Goal: Information Seeking & Learning: Learn about a topic

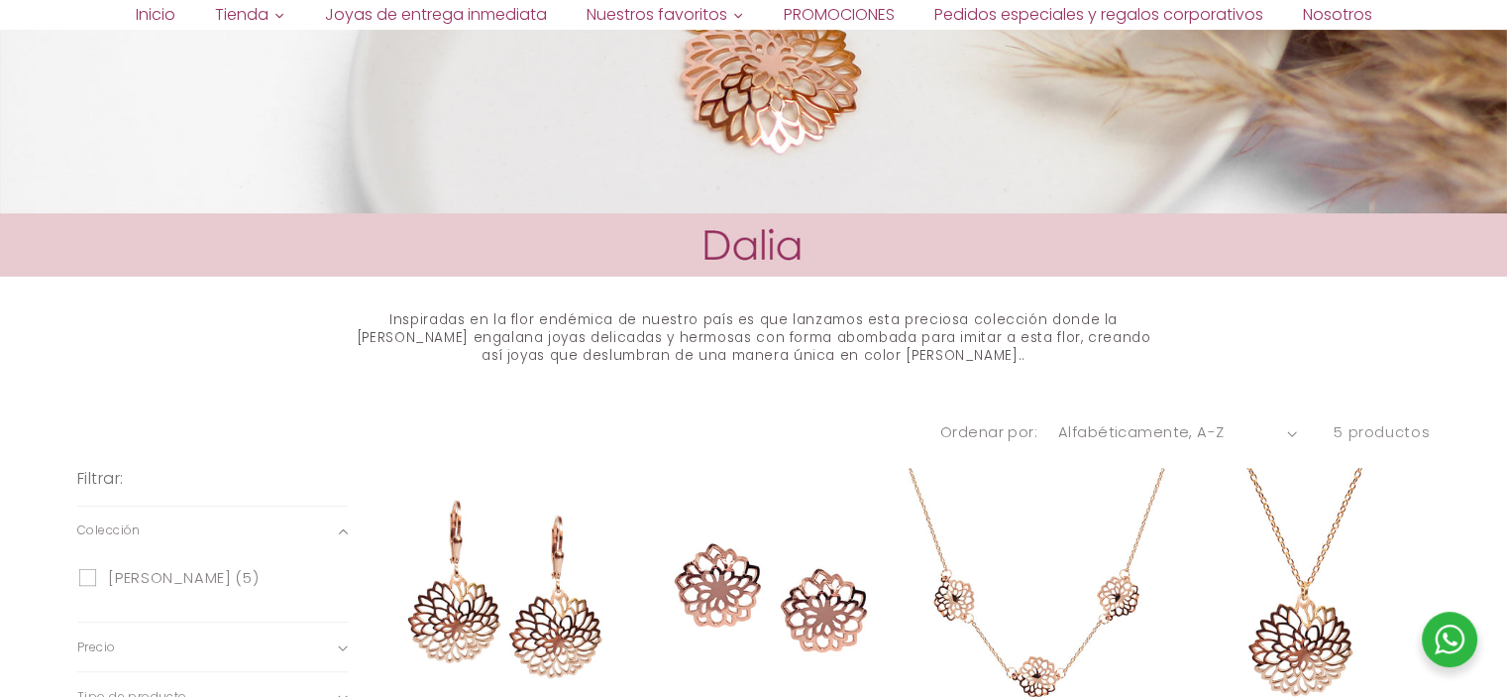
scroll to position [892, 0]
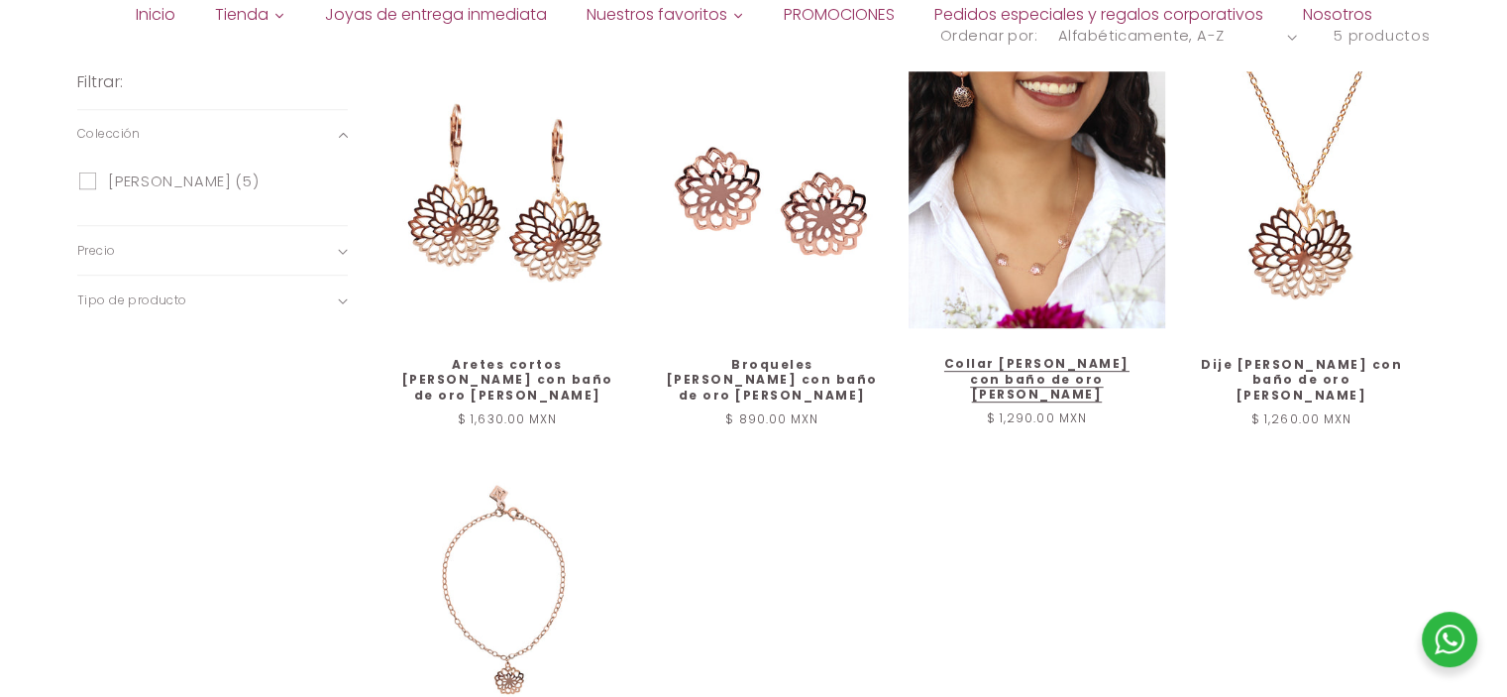
click at [997, 356] on link "Collar Dalia de plata con baño de oro rosa" at bounding box center [1036, 379] width 215 height 47
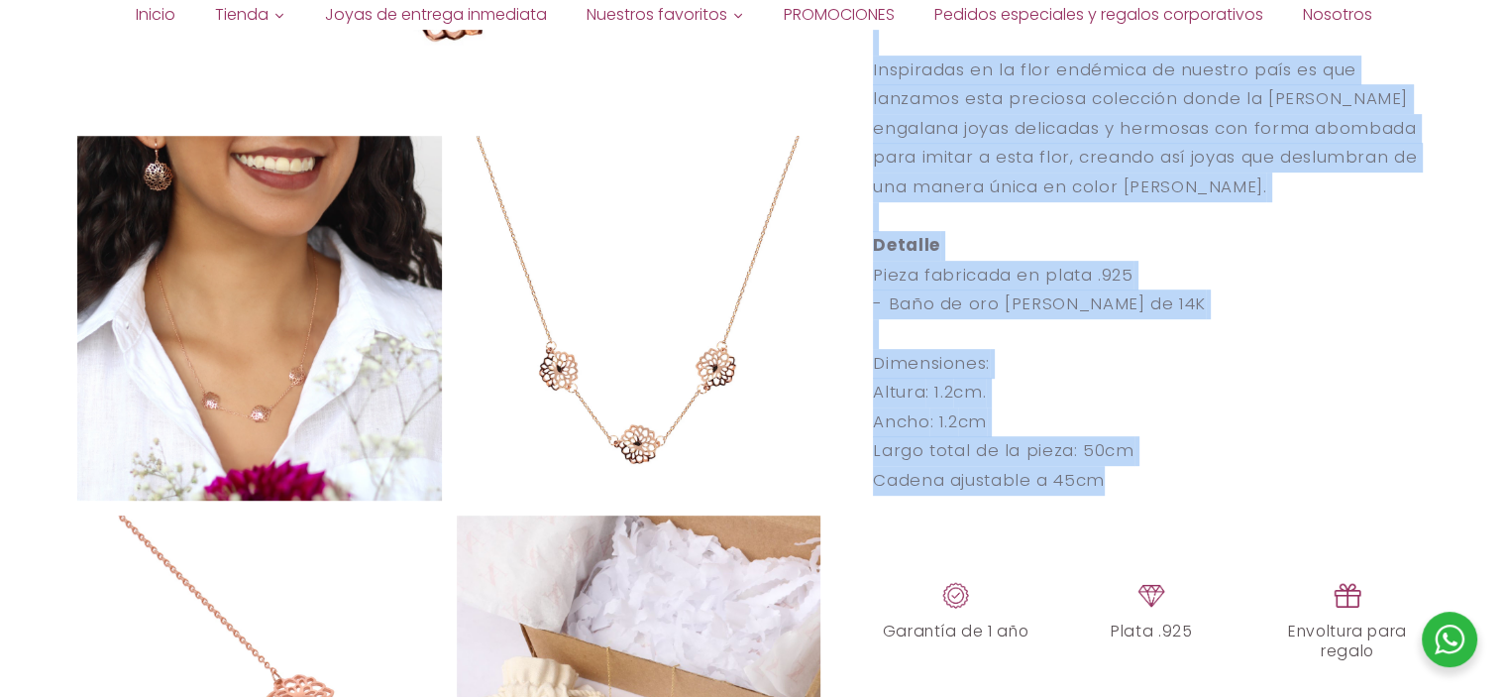
scroll to position [920, 0]
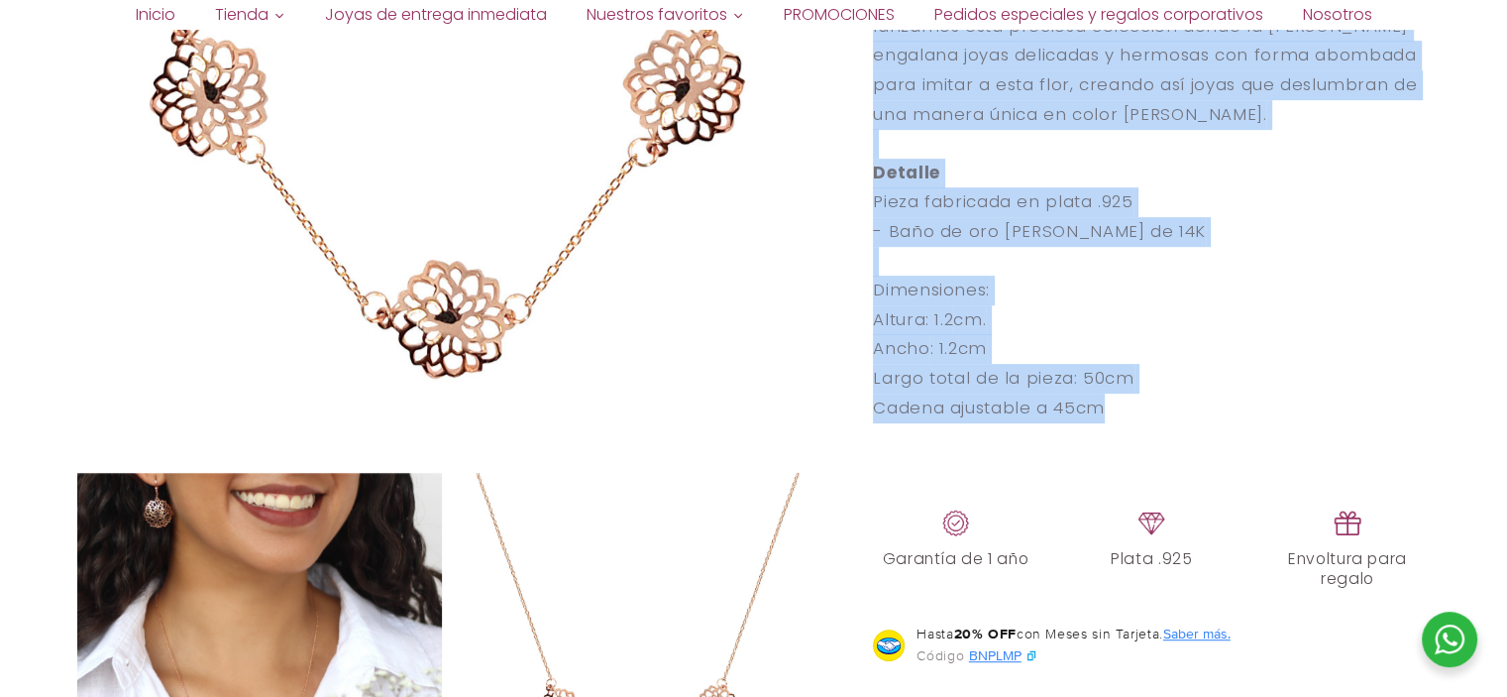
select select "{"isForProduct":false,"id":43657183559834,"title":"5","available":true,"price":…"
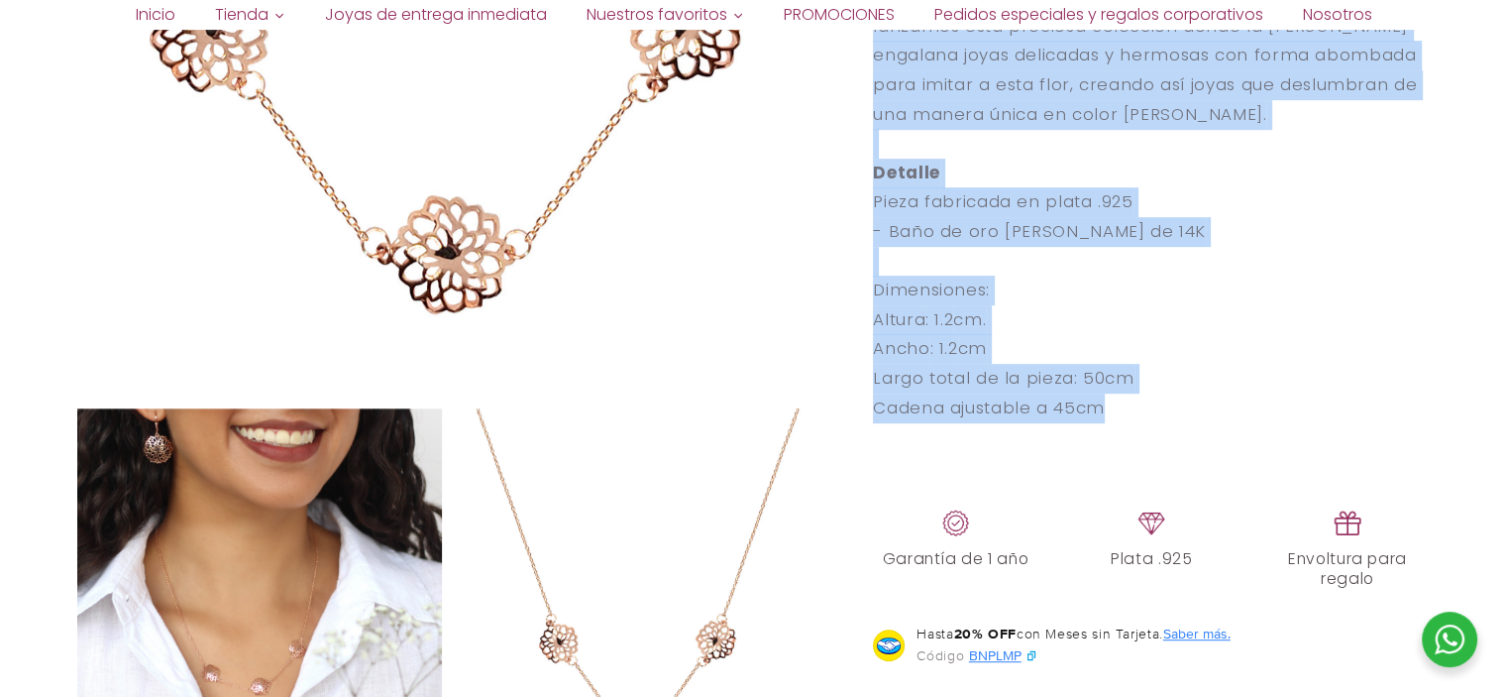
drag, startPoint x: 874, startPoint y: 452, endPoint x: 1166, endPoint y: 351, distance: 309.3
click at [1166, 351] on div "Collar con 3 flores Dalia de plata .925 con baño de oro rosa Inspiradas en la f…" at bounding box center [1151, 187] width 557 height 587
copy div "Collar con 3 flores Dalia de plata .925 con baño de oro rosa Inspiradas en la f…"
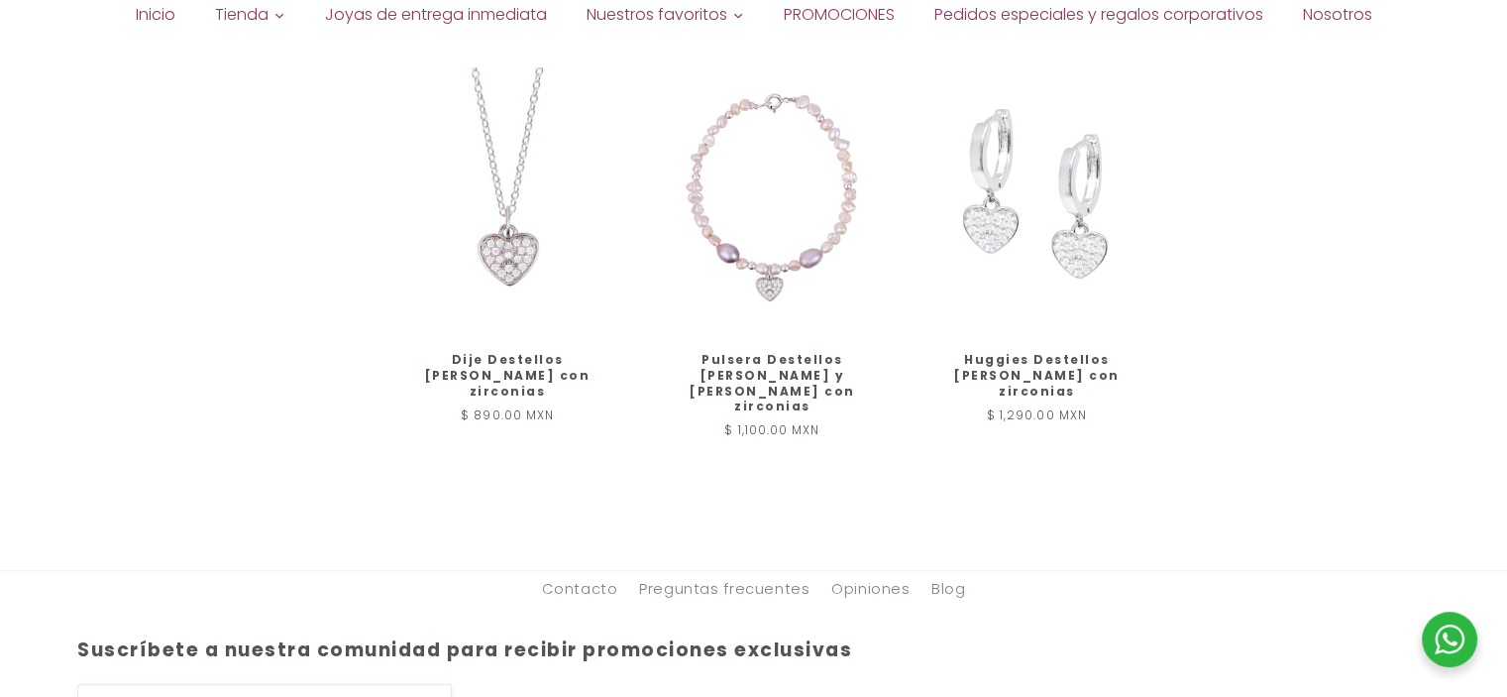
scroll to position [1090, 0]
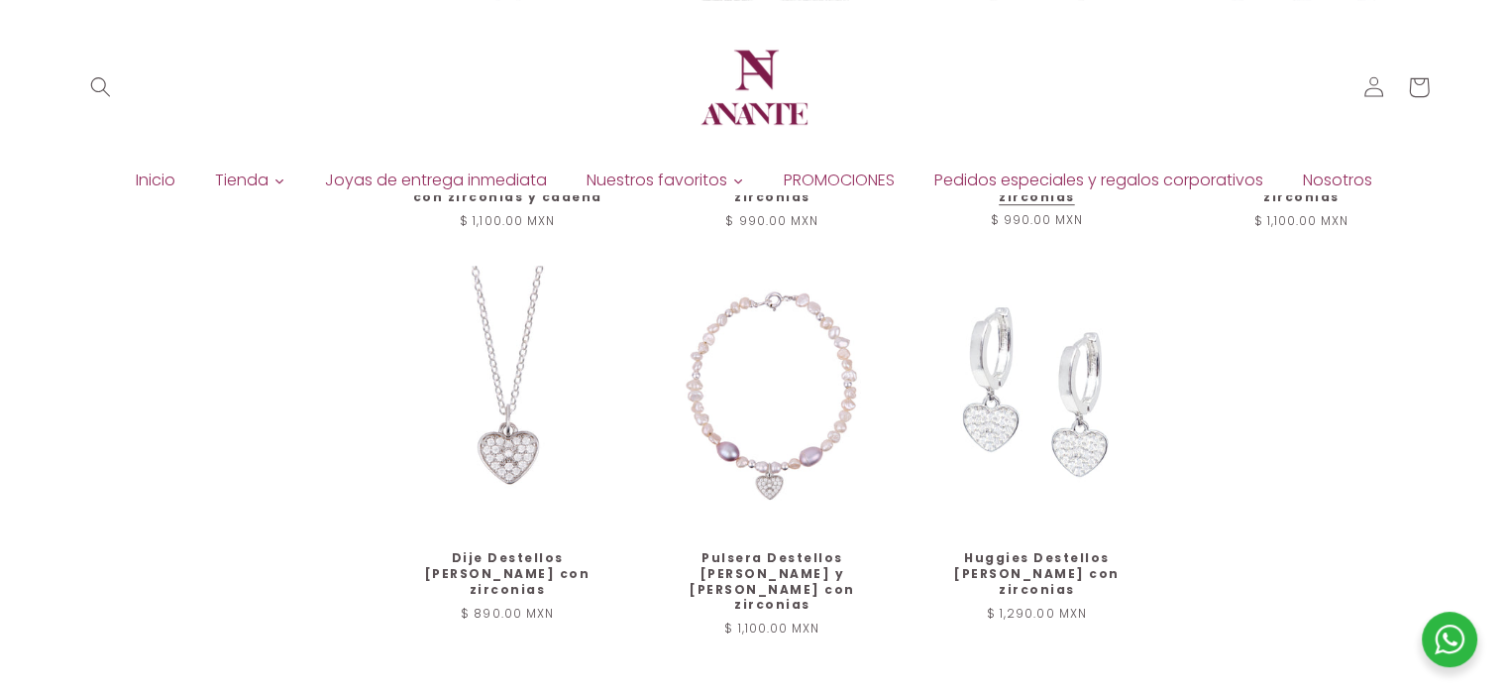
click at [1046, 204] on link "Anillo Destellos corazón de plata con zirconias" at bounding box center [1036, 181] width 215 height 47
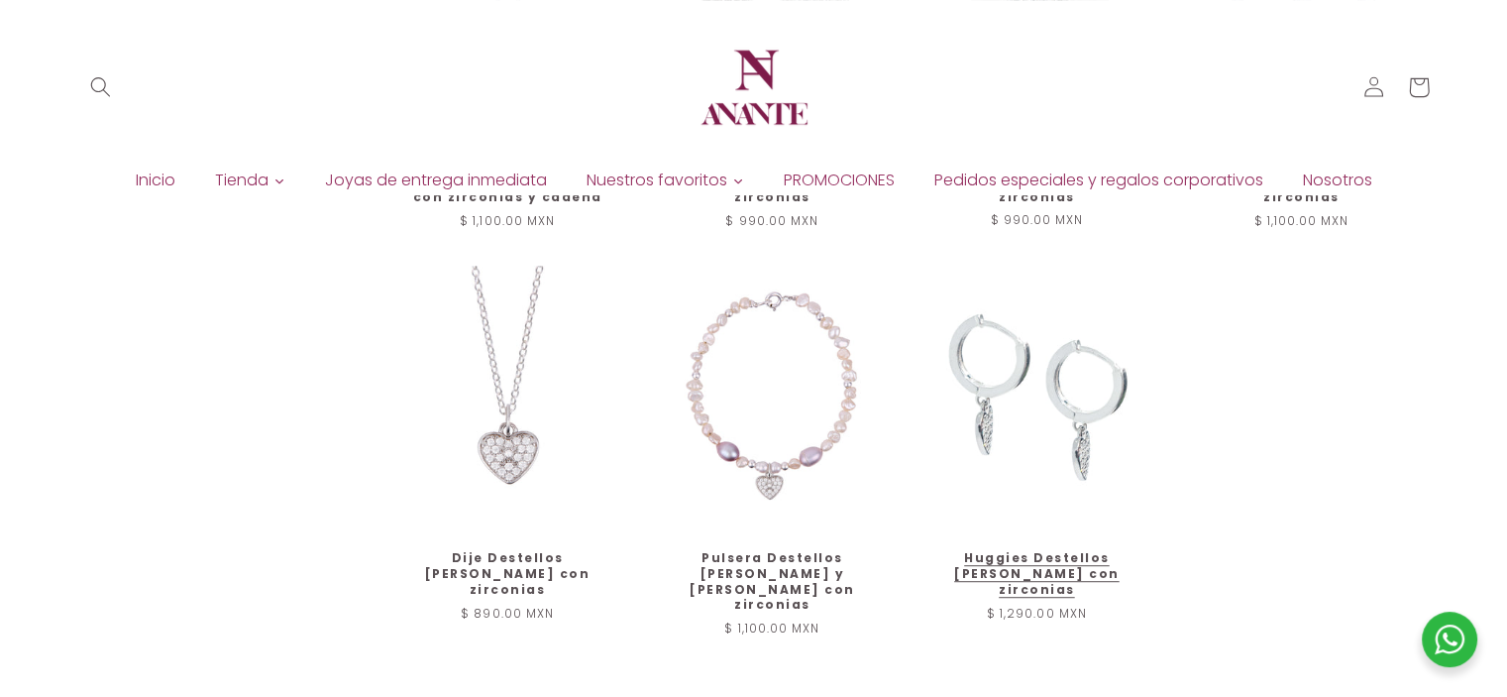
click at [1038, 550] on link "Huggies Destellos [PERSON_NAME] con zirconias" at bounding box center [1036, 573] width 215 height 47
click at [1030, 566] on link "Huggies Destellos [PERSON_NAME] con zirconias" at bounding box center [1036, 573] width 215 height 47
click at [1025, 550] on link "Huggies Destellos [PERSON_NAME] con zirconias" at bounding box center [1036, 573] width 215 height 47
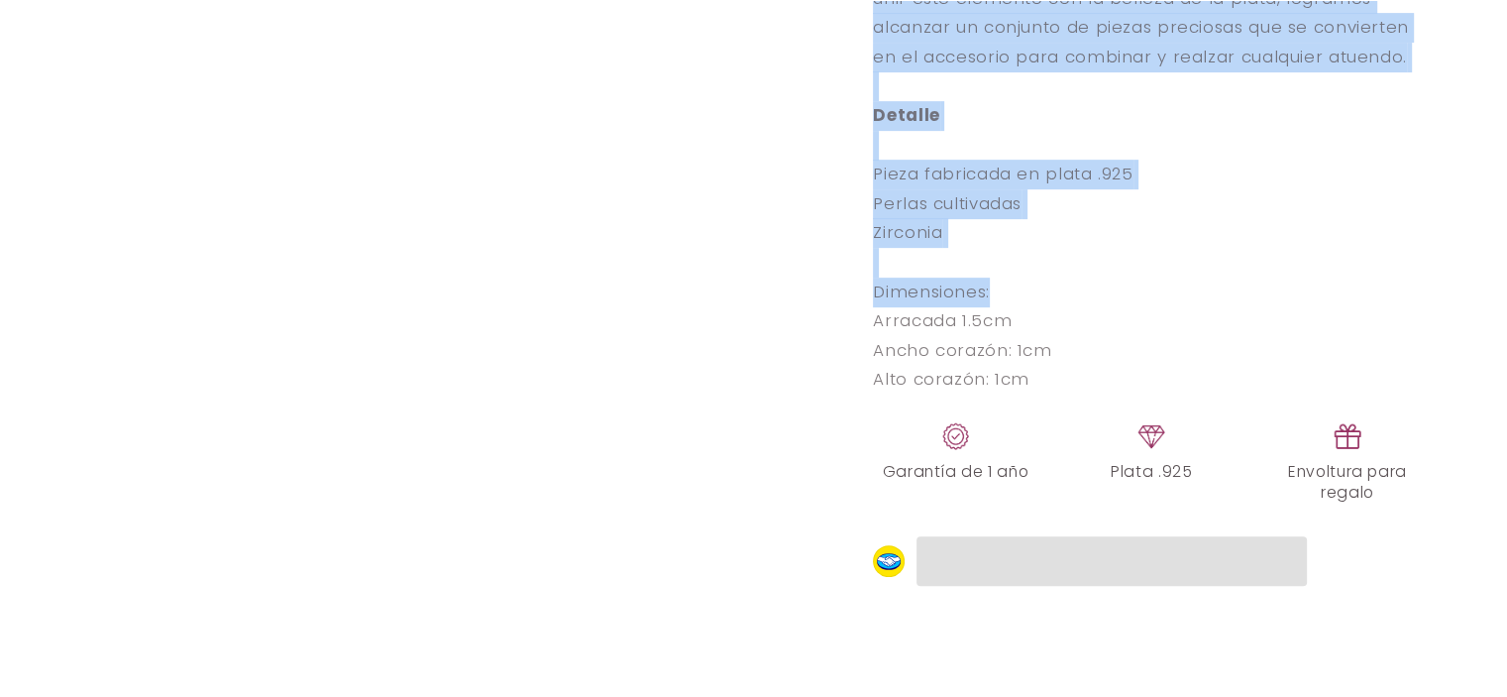
scroll to position [793, 0]
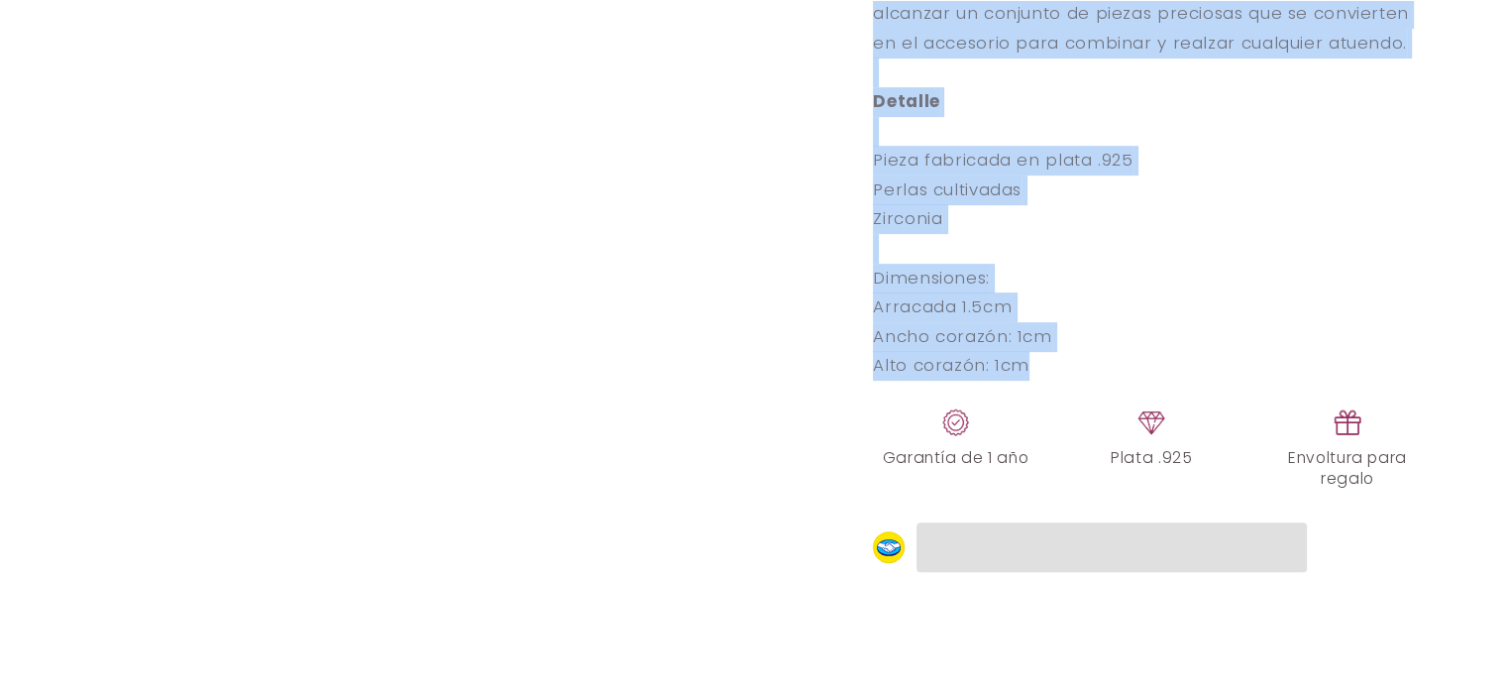
drag, startPoint x: 876, startPoint y: 185, endPoint x: 1115, endPoint y: 378, distance: 307.2
click at [1115, 378] on p "Aretes tipo Huggies Destellos [PERSON_NAME] con zirconias Destellos es la famil…" at bounding box center [1151, 116] width 557 height 528
copy p "Aretes tipo Huggies Destellos [PERSON_NAME] con zirconias Destellos es la famil…"
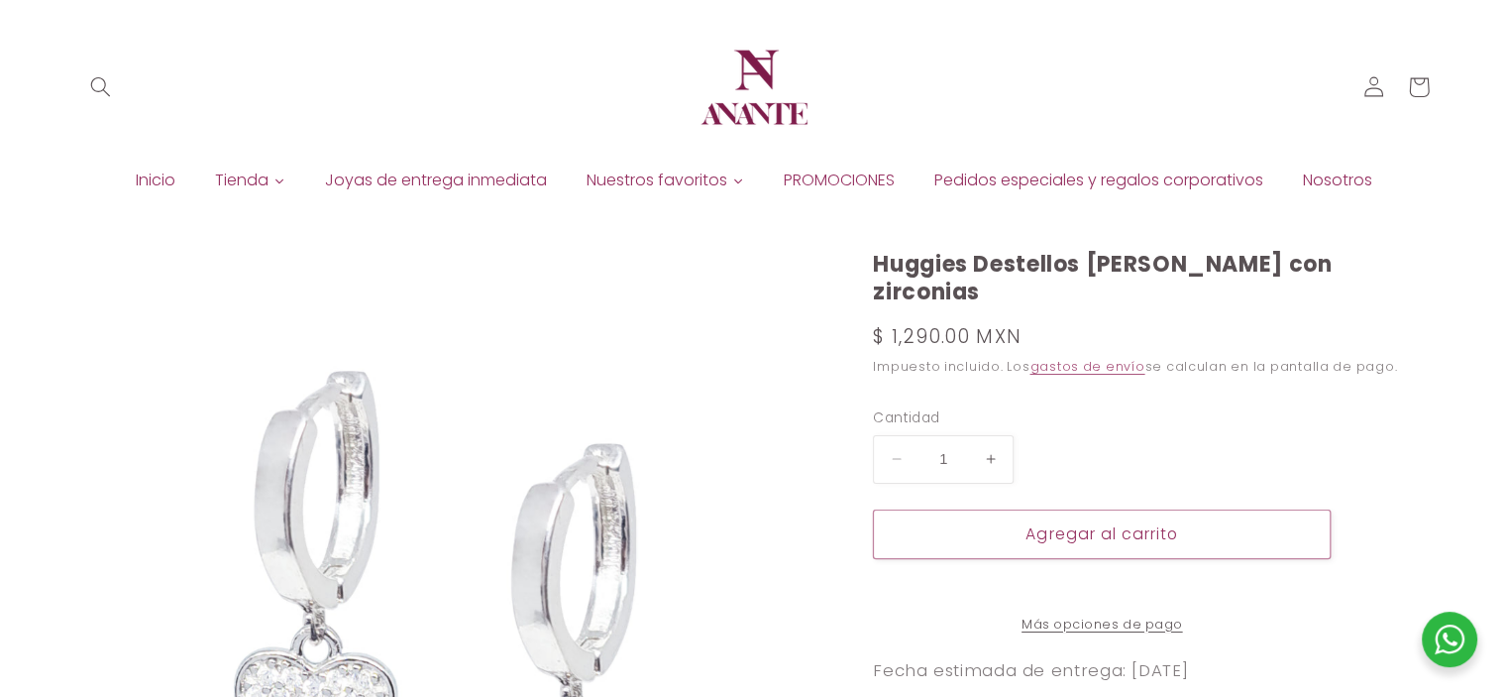
scroll to position [198, 0]
